Goal: Task Accomplishment & Management: Manage account settings

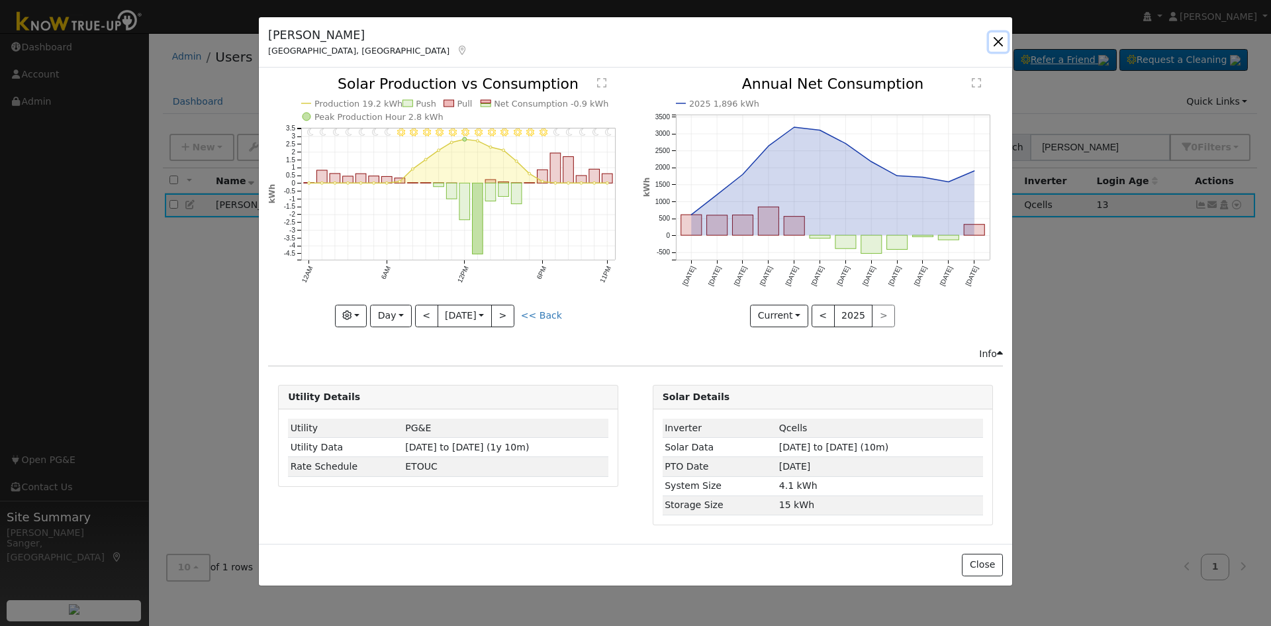
drag, startPoint x: 1000, startPoint y: 38, endPoint x: 1009, endPoint y: 51, distance: 16.5
click at [1001, 39] on button "button" at bounding box center [998, 41] width 19 height 19
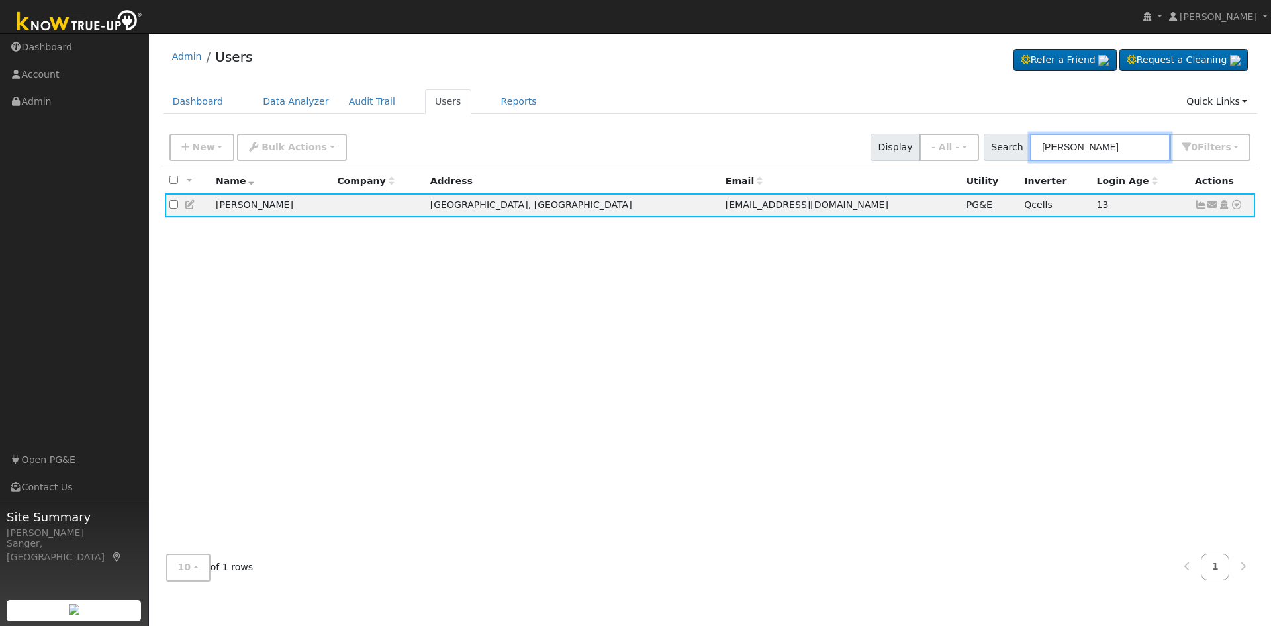
drag, startPoint x: 1140, startPoint y: 144, endPoint x: 916, endPoint y: 151, distance: 223.9
click at [916, 151] on div "New Add User Quick Add Quick Connect Quick Convert Lead Bulk Actions Send Email…" at bounding box center [710, 145] width 1086 height 32
paste input "Krejcik"
type input "Krejcik"
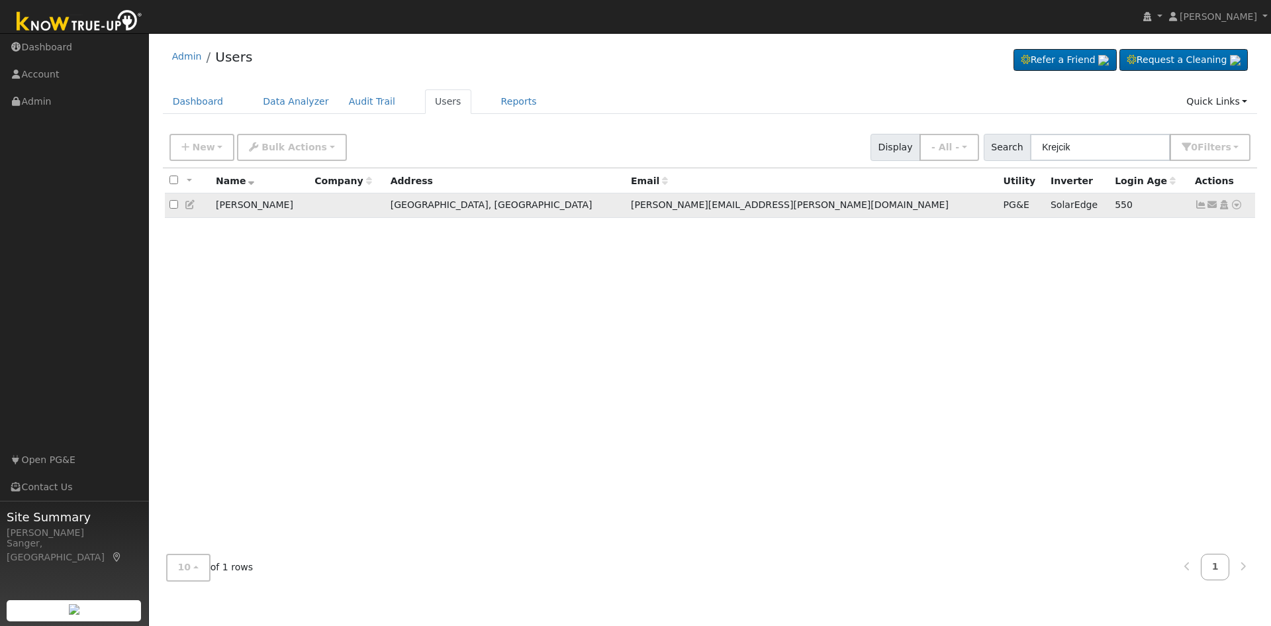
click at [1201, 205] on icon at bounding box center [1201, 204] width 12 height 9
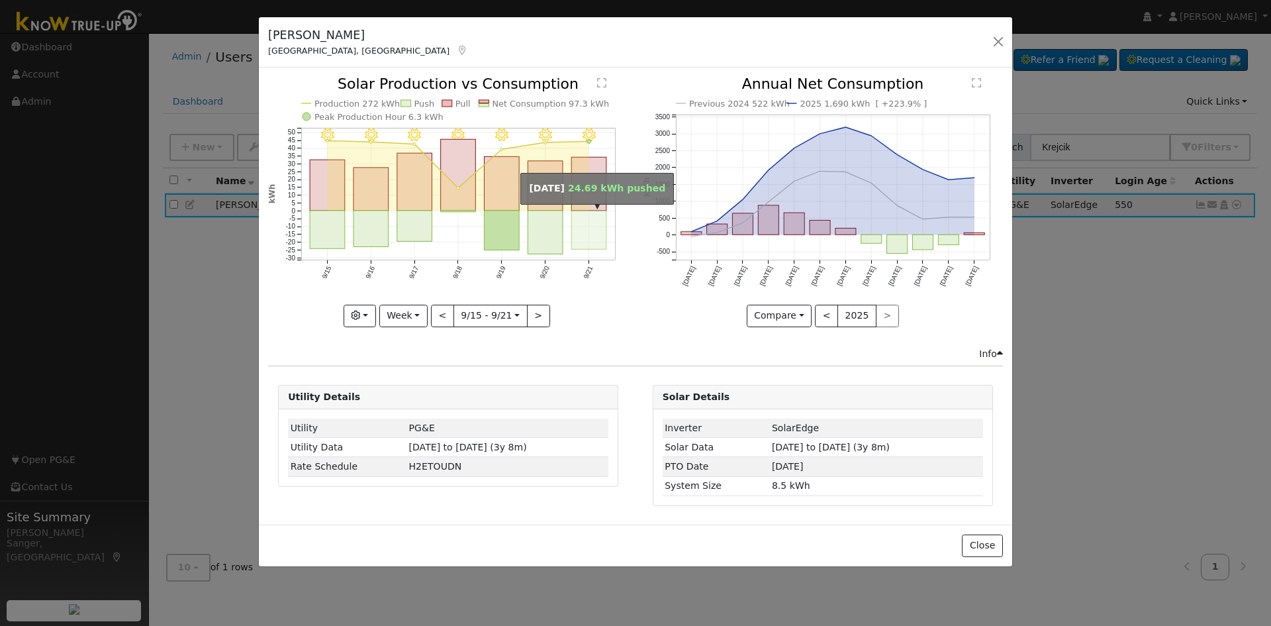
click at [595, 230] on rect "onclick=""" at bounding box center [589, 229] width 35 height 38
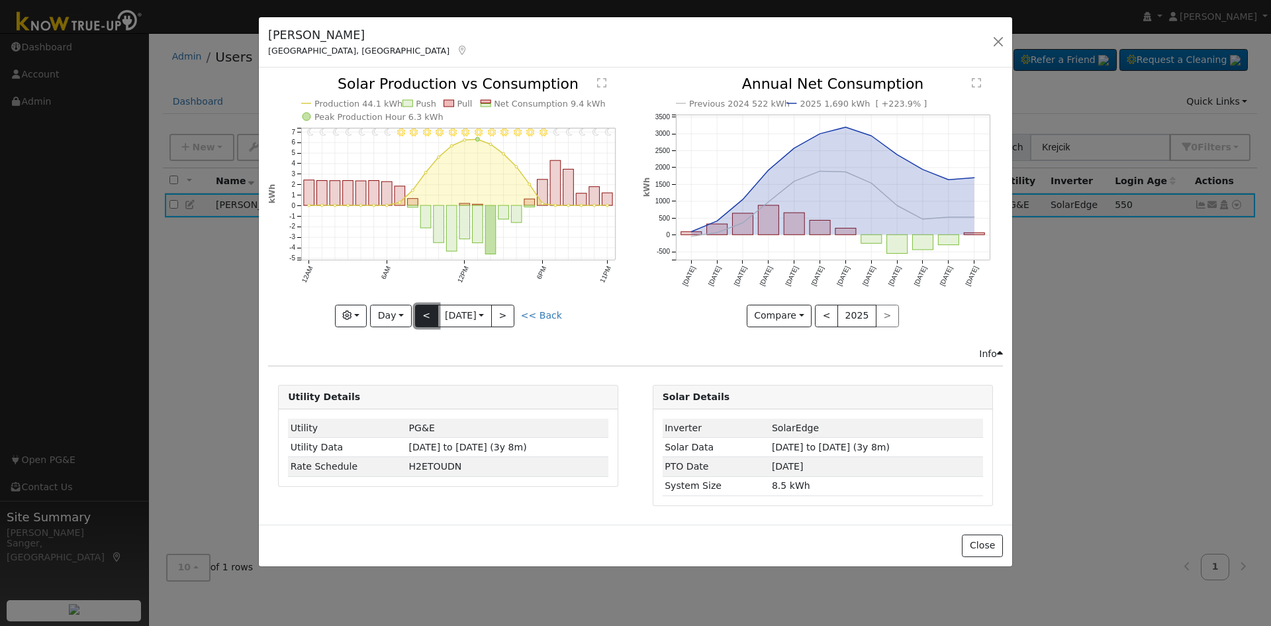
click at [426, 317] on button "<" at bounding box center [426, 315] width 23 height 23
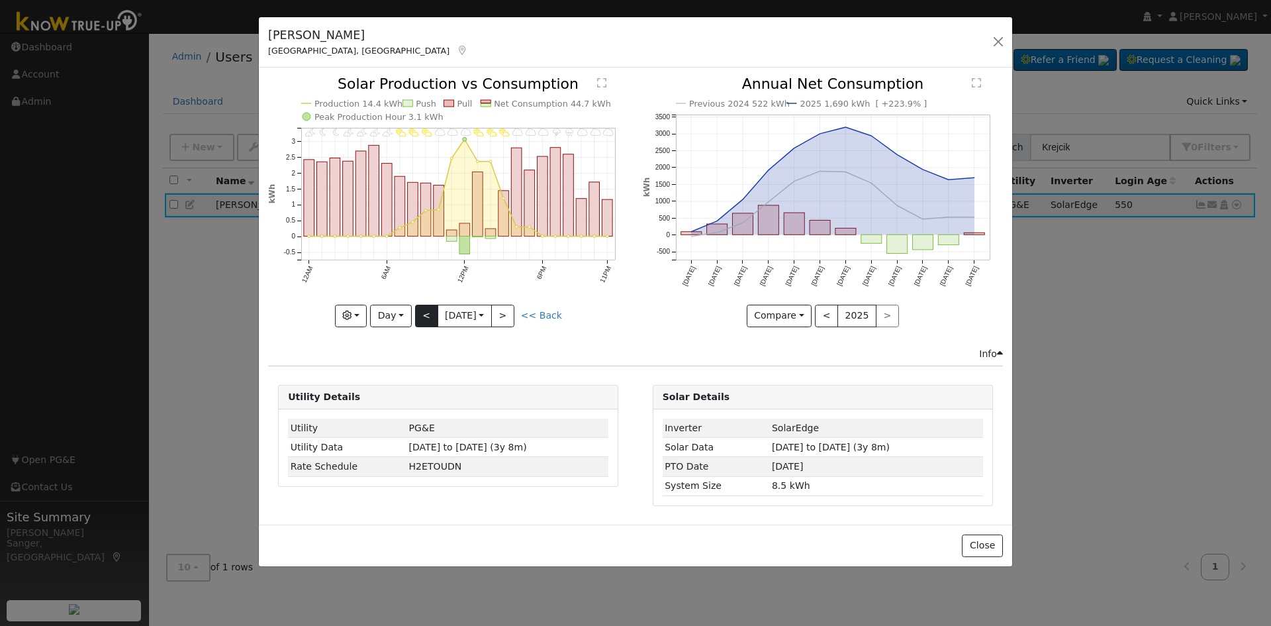
click at [426, 317] on div "11PM - Cloudy 10PM - Cloudy 9PM - Cloudy 8PM - Drizzle 7PM - Thunderstorms 6PM …" at bounding box center [448, 202] width 360 height 250
click at [426, 317] on button "<" at bounding box center [426, 315] width 23 height 23
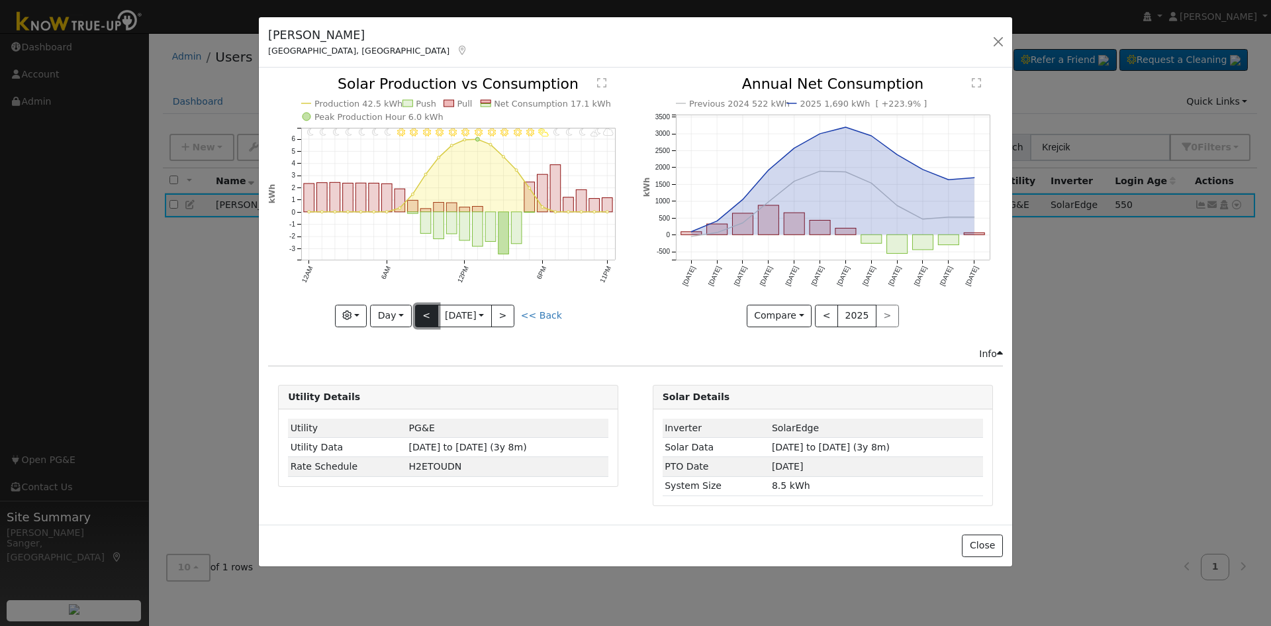
click at [426, 317] on button "<" at bounding box center [426, 315] width 23 height 23
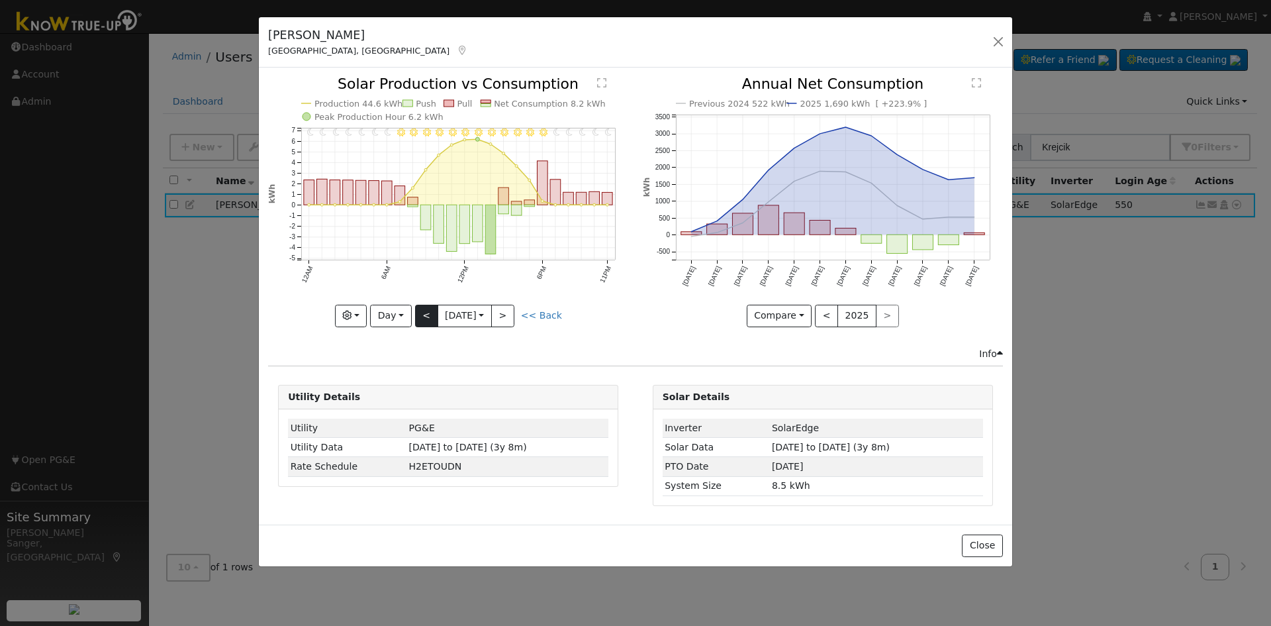
click at [426, 317] on div "11PM - Clear 10PM - Clear 9PM - Clear 8PM - Clear 7PM - Clear 6PM - Clear 5PM -…" at bounding box center [448, 202] width 360 height 250
click at [426, 317] on button "<" at bounding box center [426, 315] width 23 height 23
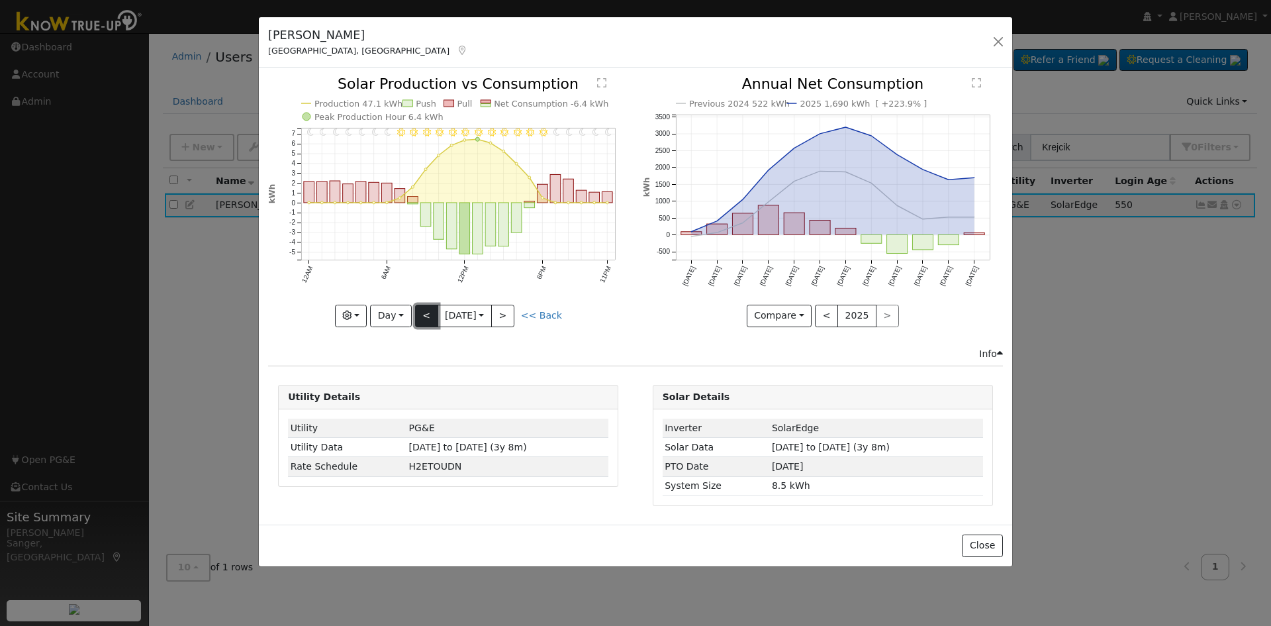
click at [426, 317] on button "<" at bounding box center [426, 315] width 23 height 23
type input "[DATE]"
click at [1001, 40] on button "button" at bounding box center [998, 41] width 19 height 19
